Goal: Check status: Check status

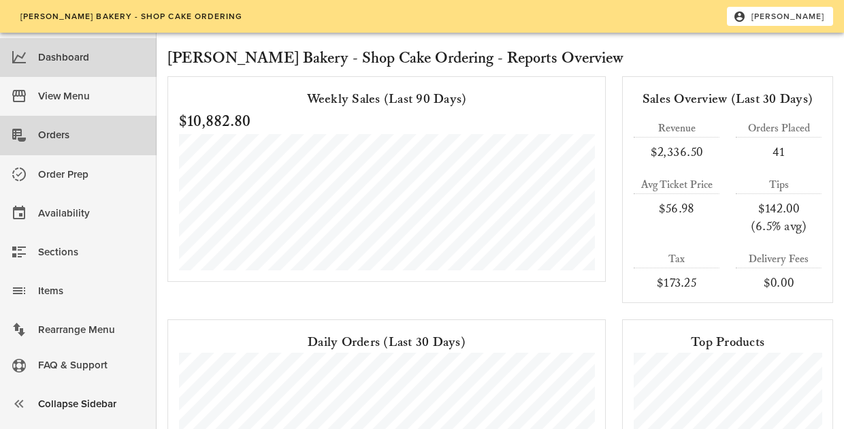
click at [64, 134] on div "Orders" at bounding box center [92, 135] width 108 height 22
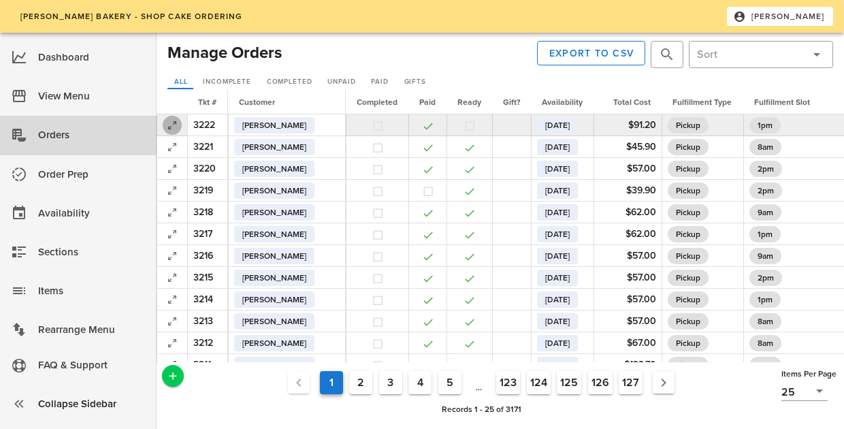
click at [168, 125] on icon "button" at bounding box center [172, 125] width 16 height 16
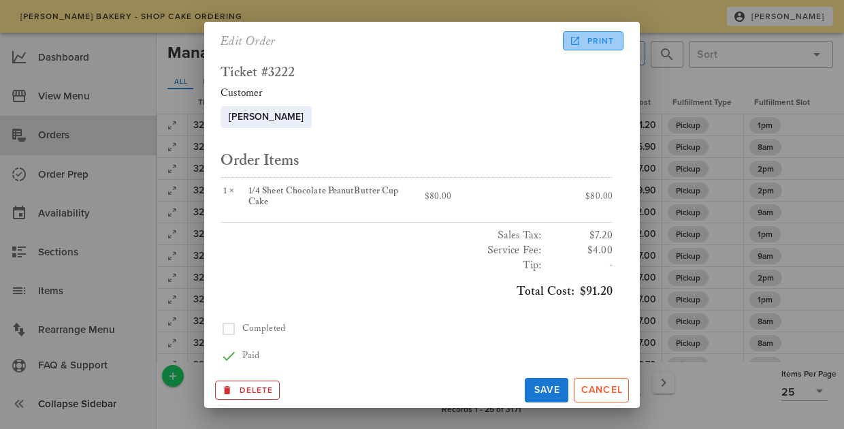
click at [590, 44] on span "Print" at bounding box center [593, 41] width 42 height 12
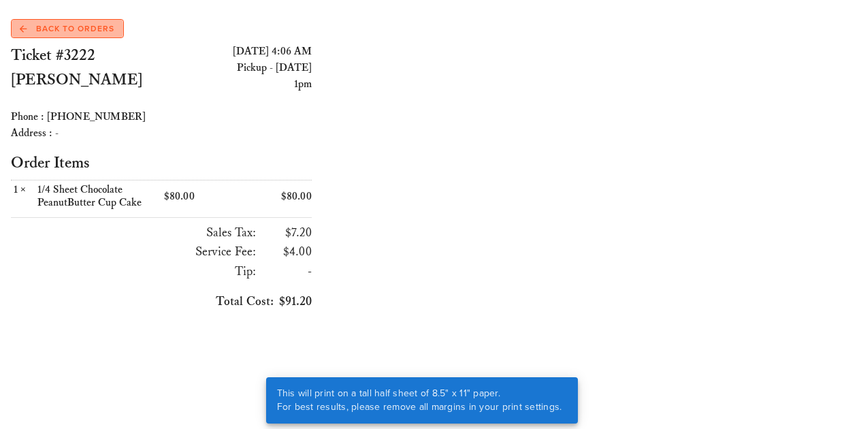
click at [108, 21] on link "Back to Orders" at bounding box center [67, 28] width 113 height 19
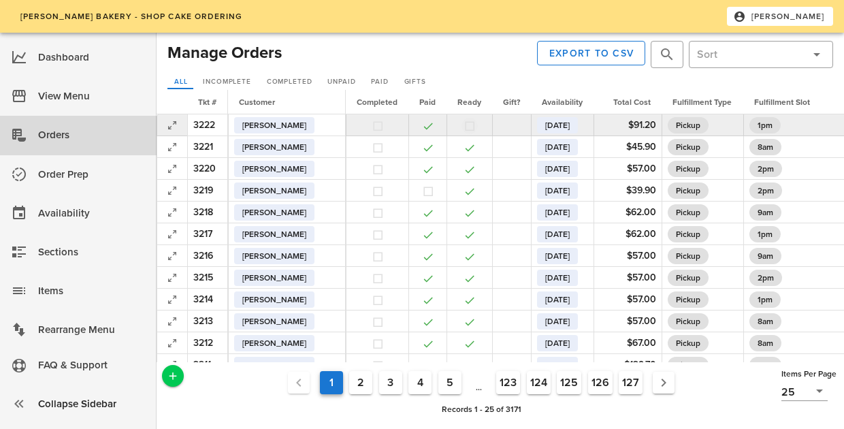
click at [464, 125] on button "button" at bounding box center [470, 126] width 12 height 12
